Goal: Task Accomplishment & Management: Complete application form

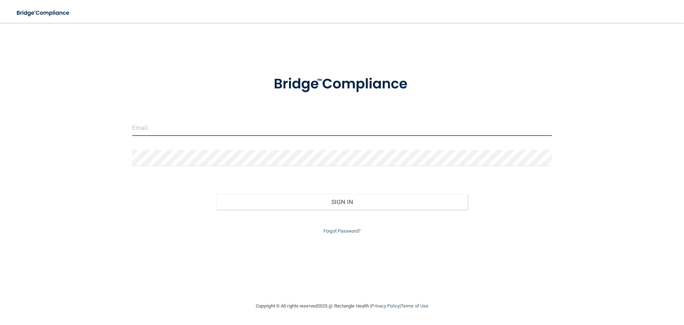
click at [152, 130] on input "email" at bounding box center [342, 128] width 420 height 16
type input "[EMAIL_ADDRESS][DOMAIN_NAME]"
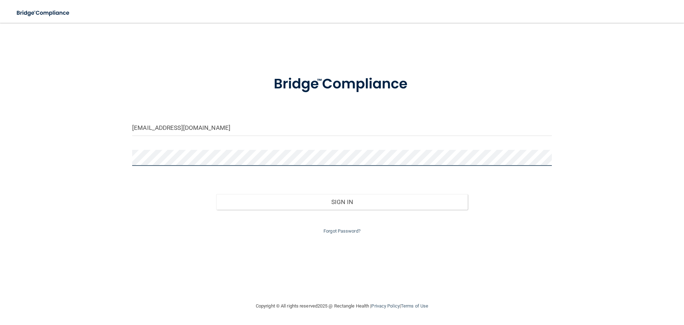
click at [216, 194] on button "Sign In" at bounding box center [342, 202] width 252 height 16
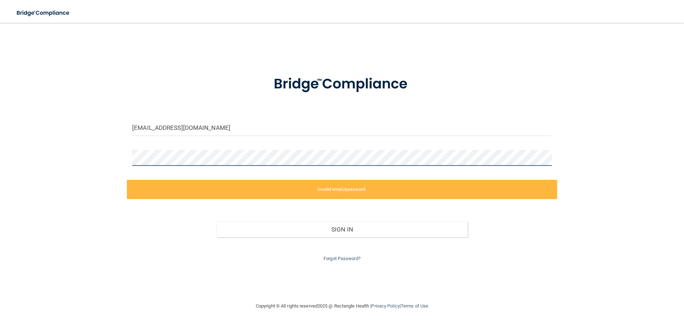
click at [120, 152] on div "[EMAIL_ADDRESS][DOMAIN_NAME] Invalid email/password. You don't have permission …" at bounding box center [342, 162] width 656 height 264
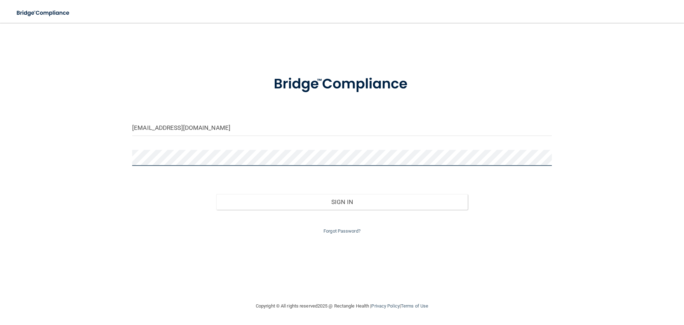
click at [216, 194] on button "Sign In" at bounding box center [342, 202] width 252 height 16
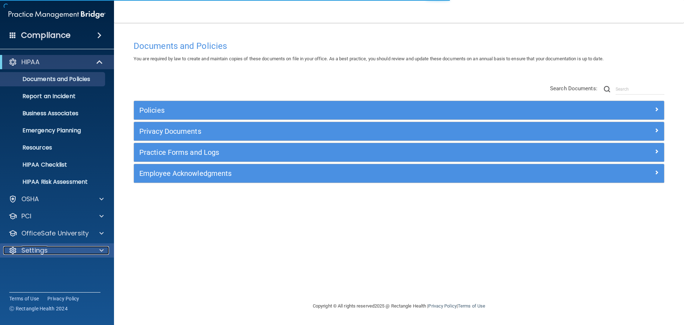
click at [100, 250] on span at bounding box center [101, 250] width 4 height 9
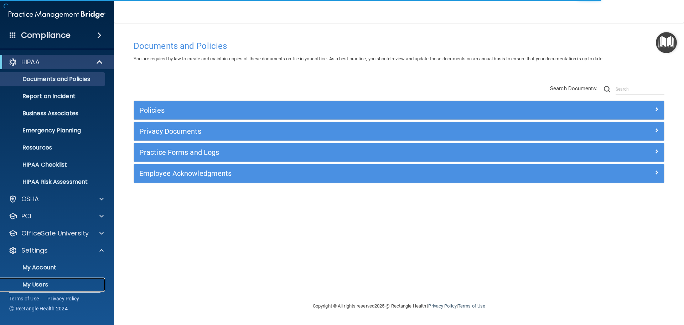
click at [41, 286] on p "My Users" at bounding box center [53, 284] width 97 height 7
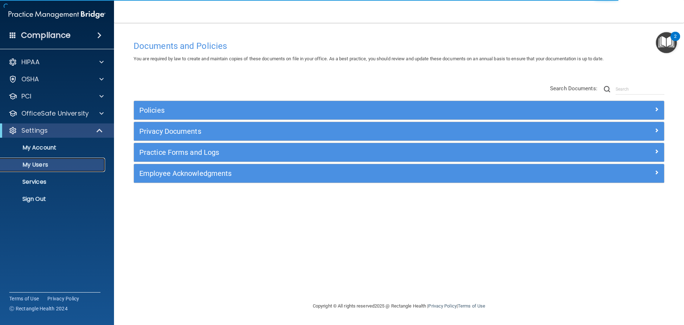
click at [61, 166] on p "My Users" at bounding box center [53, 164] width 97 height 7
select select "20"
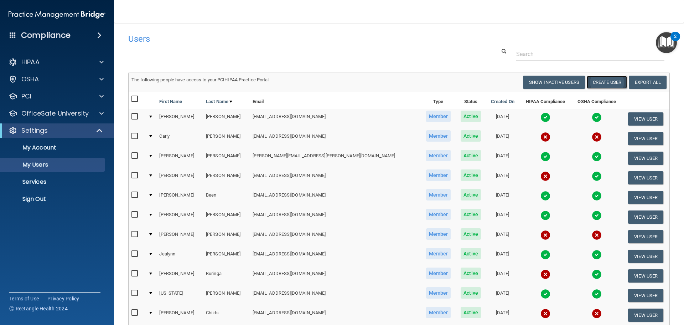
click at [611, 83] on button "Create User" at bounding box center [607, 82] width 40 height 13
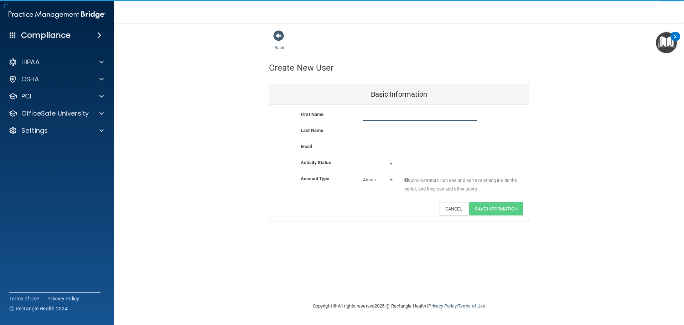
click at [368, 118] on input "text" at bounding box center [420, 115] width 114 height 11
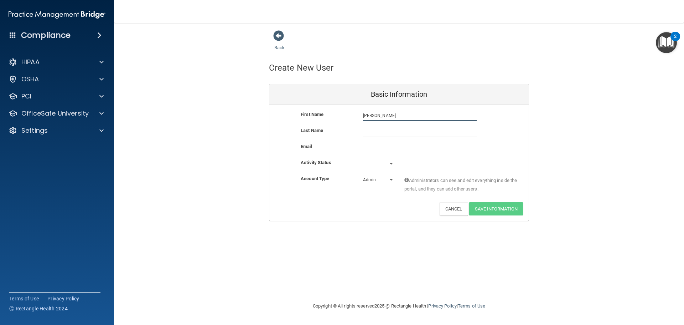
type input "[PERSON_NAME]"
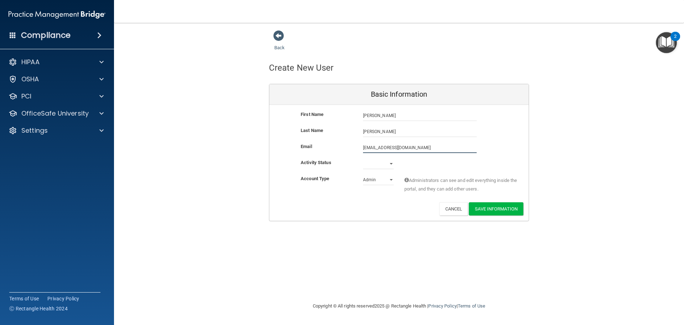
type input "[EMAIL_ADDRESS][DOMAIN_NAME]"
click at [392, 164] on select "Active Inactive" at bounding box center [378, 165] width 31 height 11
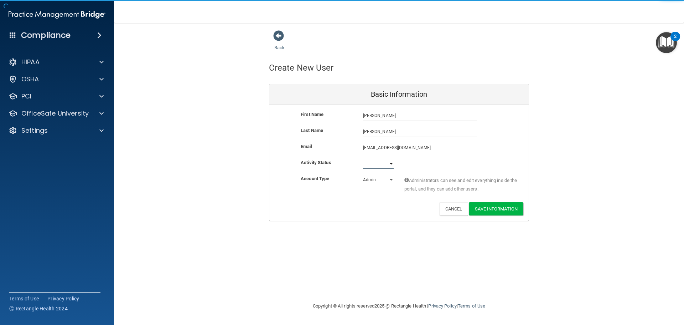
select select "active"
click at [363, 158] on select "Active Inactive" at bounding box center [378, 163] width 31 height 11
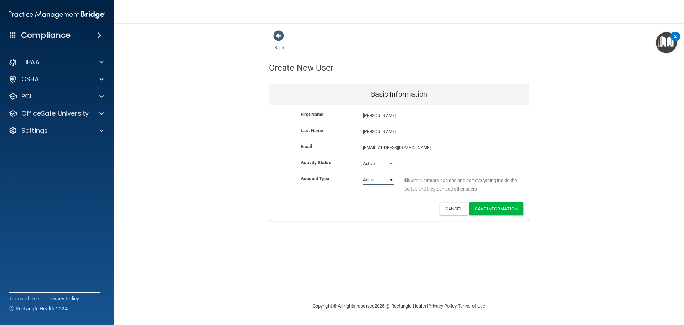
click at [390, 178] on select "Admin Member" at bounding box center [378, 179] width 31 height 11
select select "practice_member"
click at [363, 174] on select "Admin Member" at bounding box center [378, 179] width 31 height 11
click at [491, 207] on button "Save Information" at bounding box center [496, 208] width 55 height 13
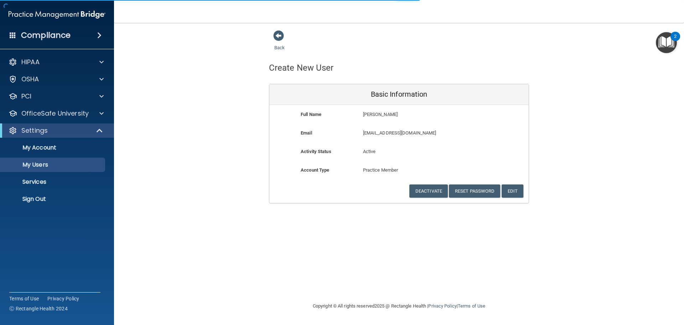
select select "20"
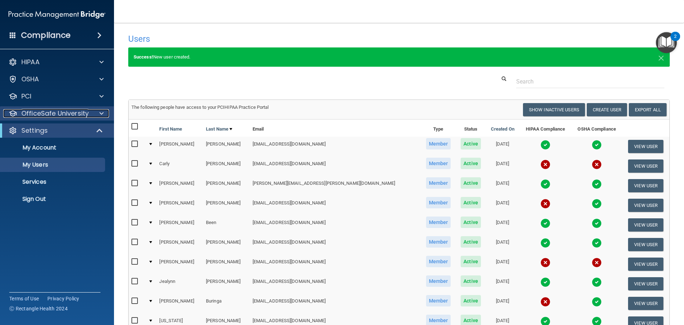
click at [53, 117] on p "OfficeSafe University" at bounding box center [54, 113] width 67 height 9
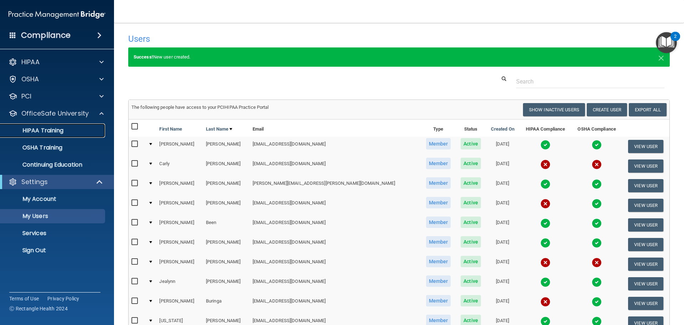
click at [36, 131] on p "HIPAA Training" at bounding box center [34, 130] width 59 height 7
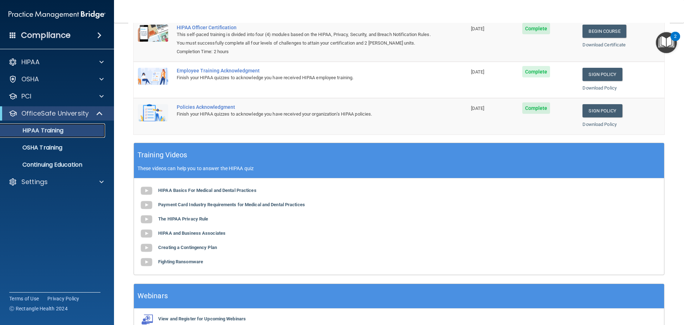
scroll to position [36, 0]
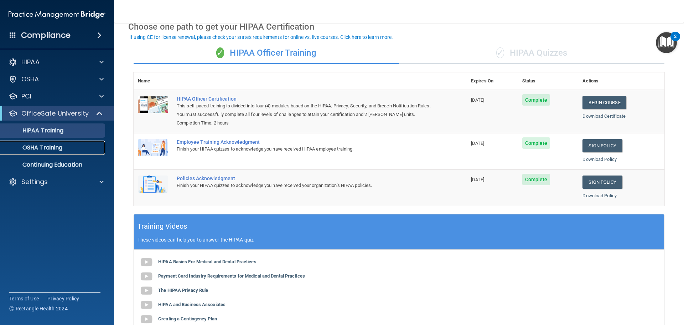
click at [50, 148] on p "OSHA Training" at bounding box center [34, 147] width 58 height 7
